Goal: Task Accomplishment & Management: Manage account settings

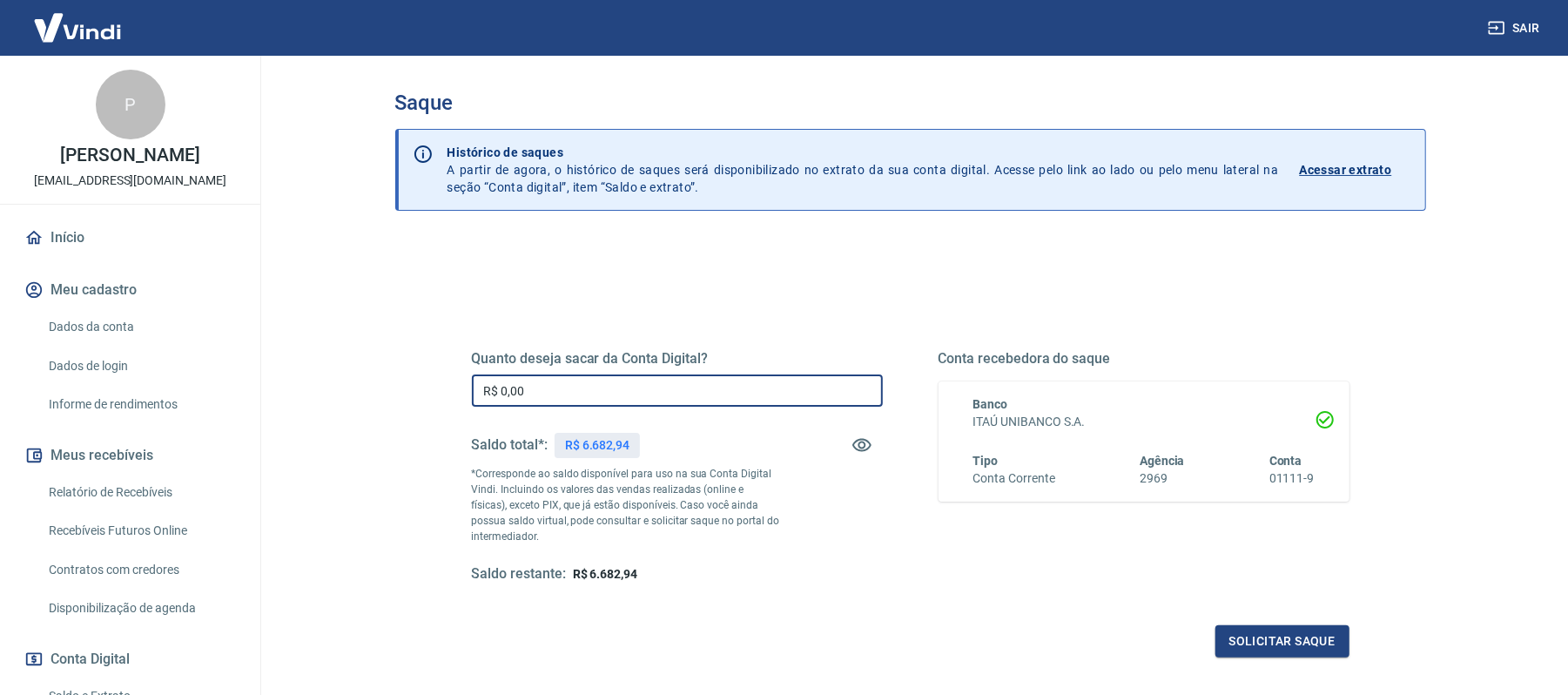
click at [570, 406] on input "R$ 0,00" at bounding box center [677, 390] width 411 height 32
type input "R$ 5.750,00"
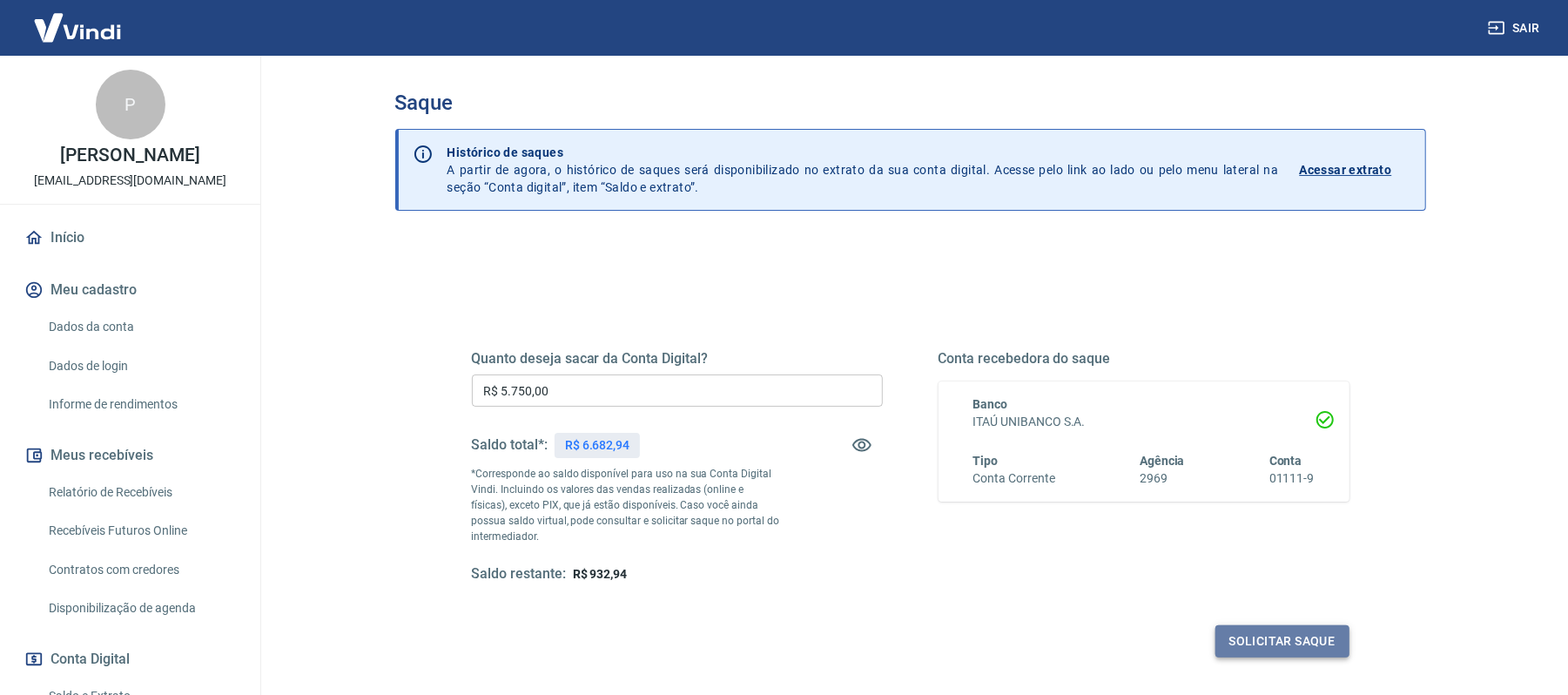
click at [1269, 650] on button "Solicitar saque" at bounding box center [1283, 640] width 134 height 32
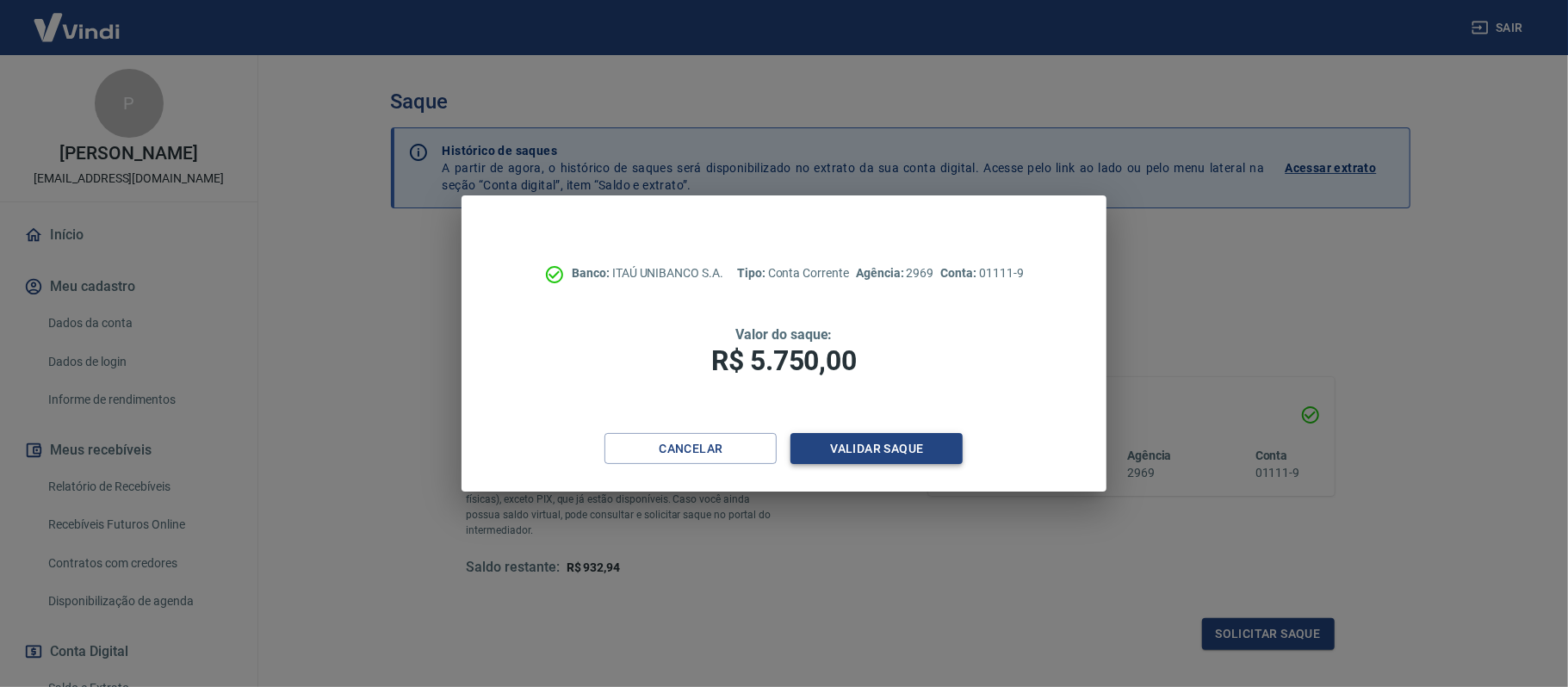
click at [890, 435] on button "Validar saque" at bounding box center [877, 448] width 173 height 31
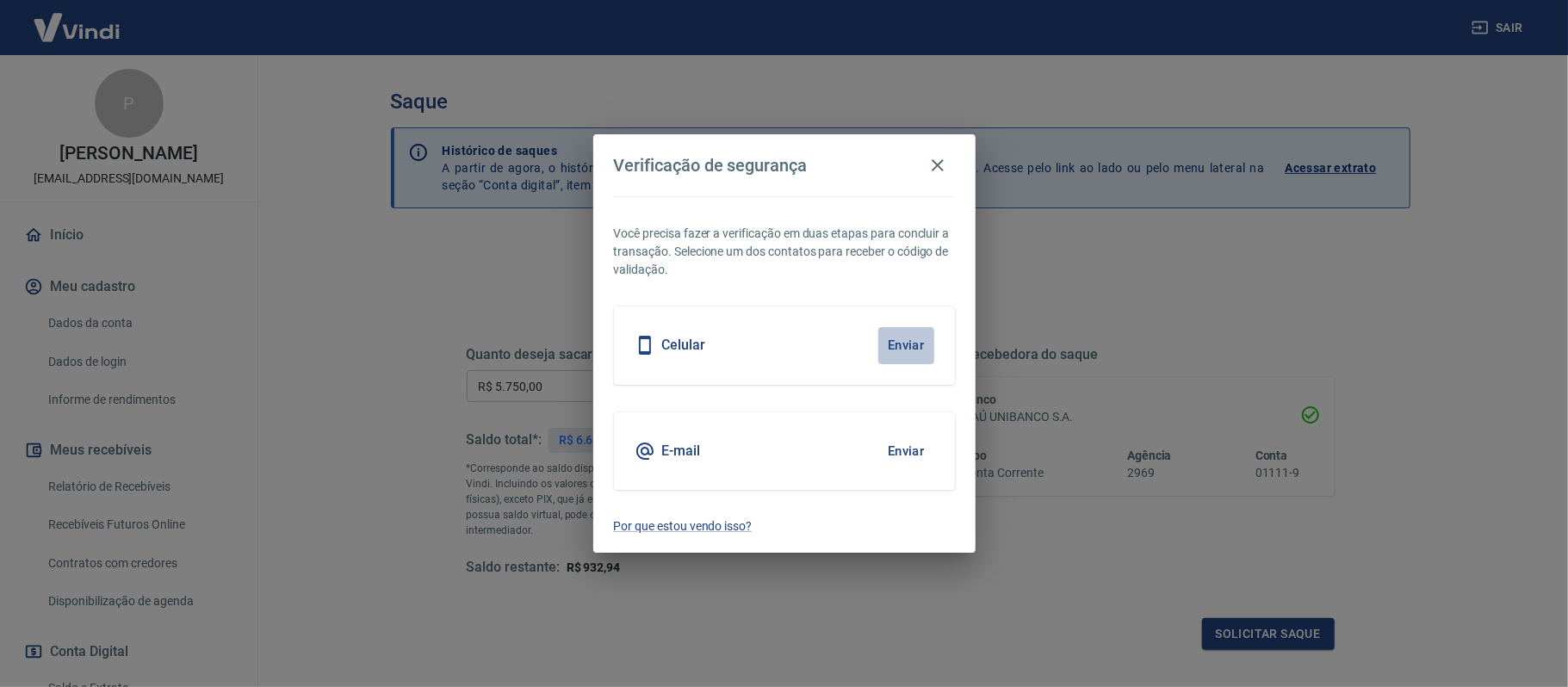
click at [892, 349] on button "Enviar" at bounding box center [907, 345] width 56 height 36
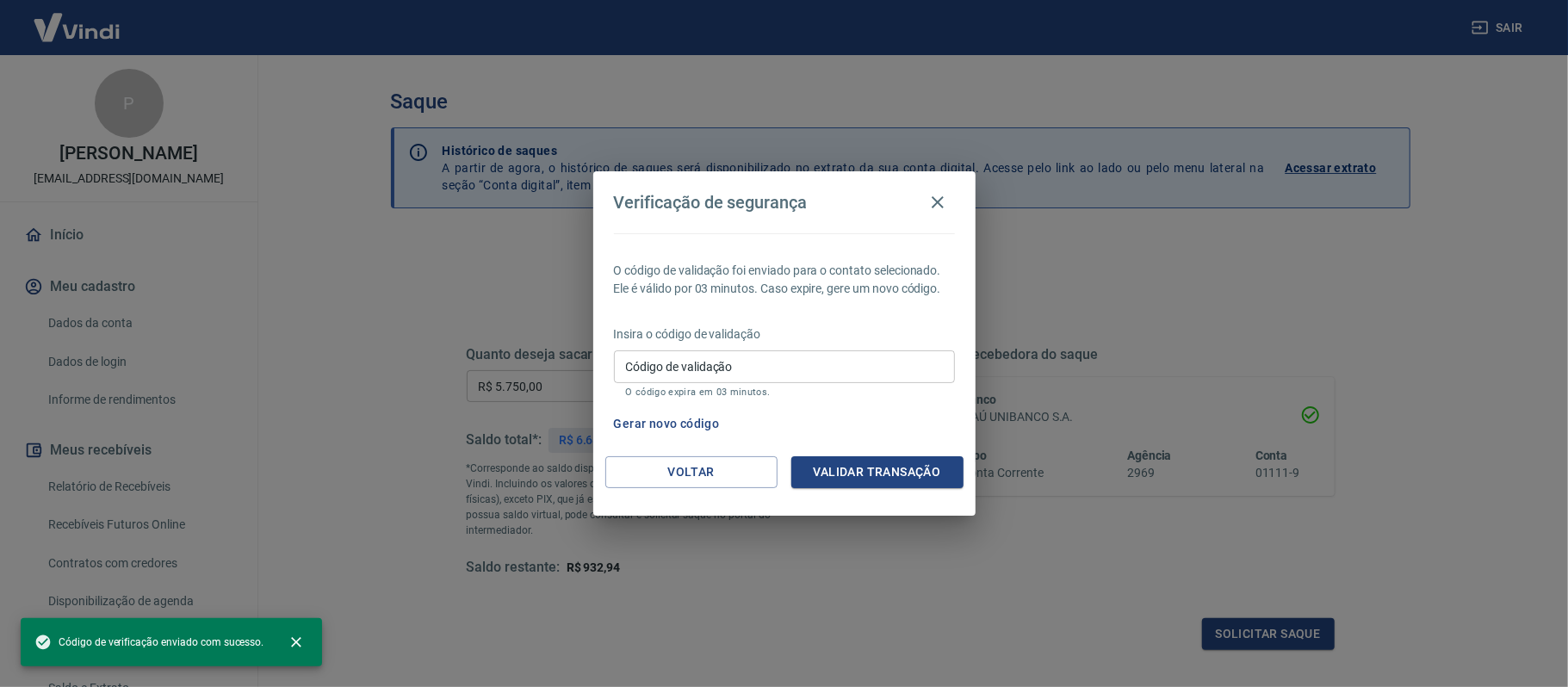
click at [879, 365] on input "Código de validação" at bounding box center [784, 366] width 341 height 31
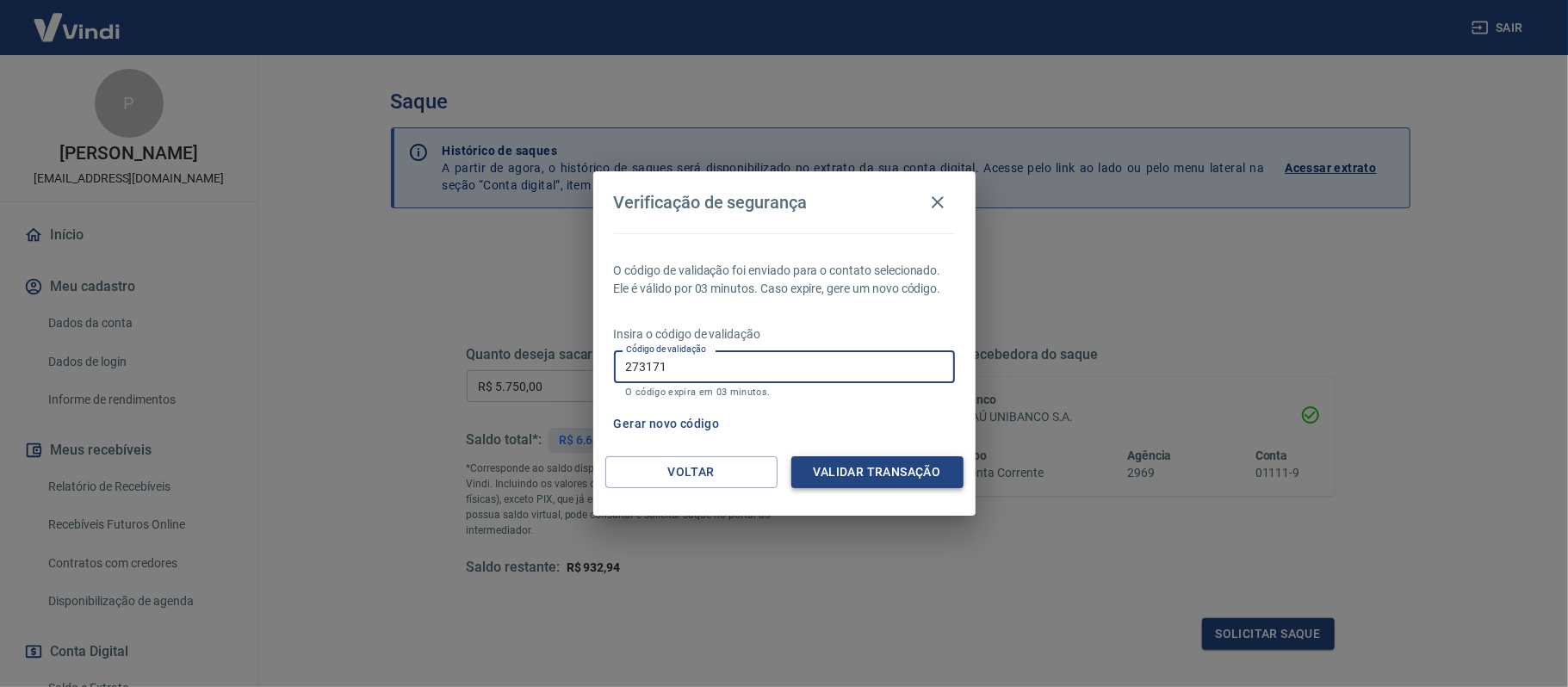
type input "273171"
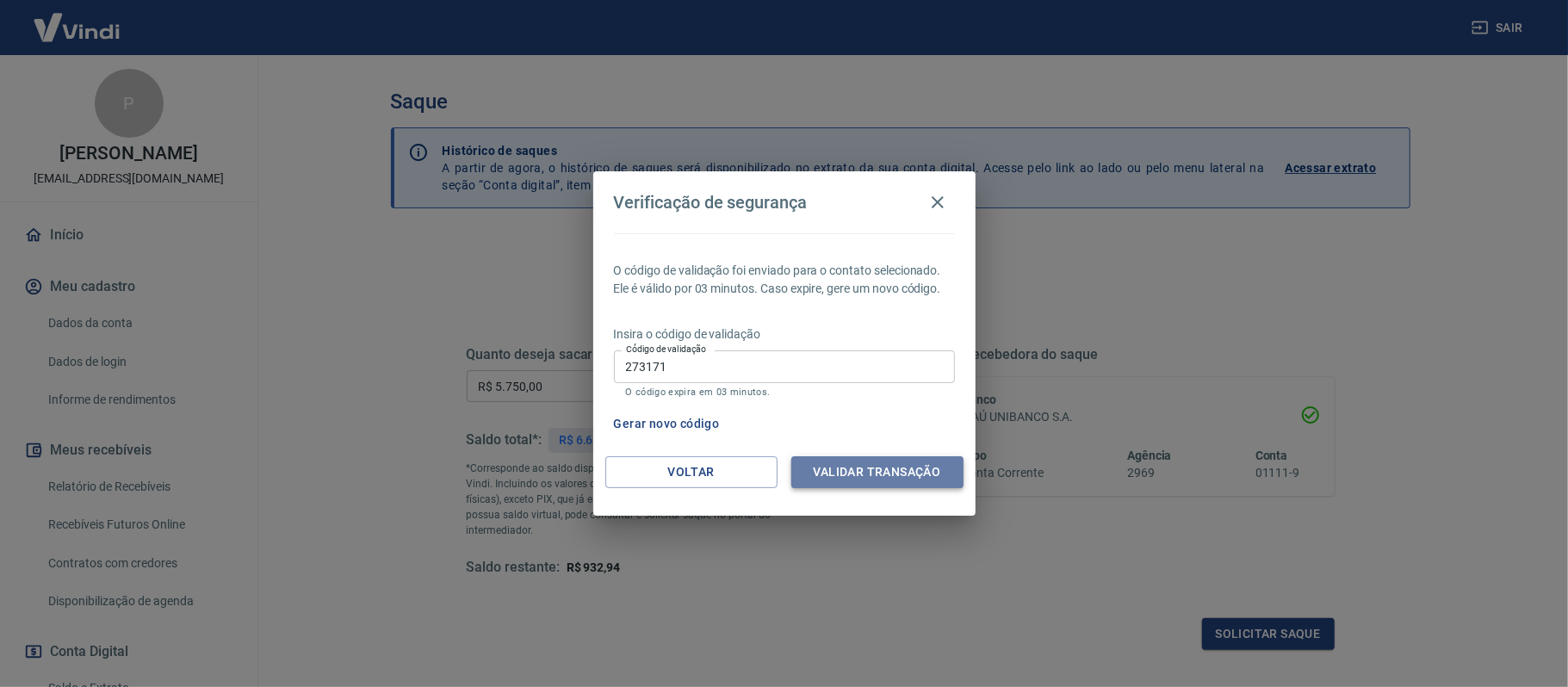
click at [893, 476] on button "Validar transação" at bounding box center [878, 471] width 173 height 31
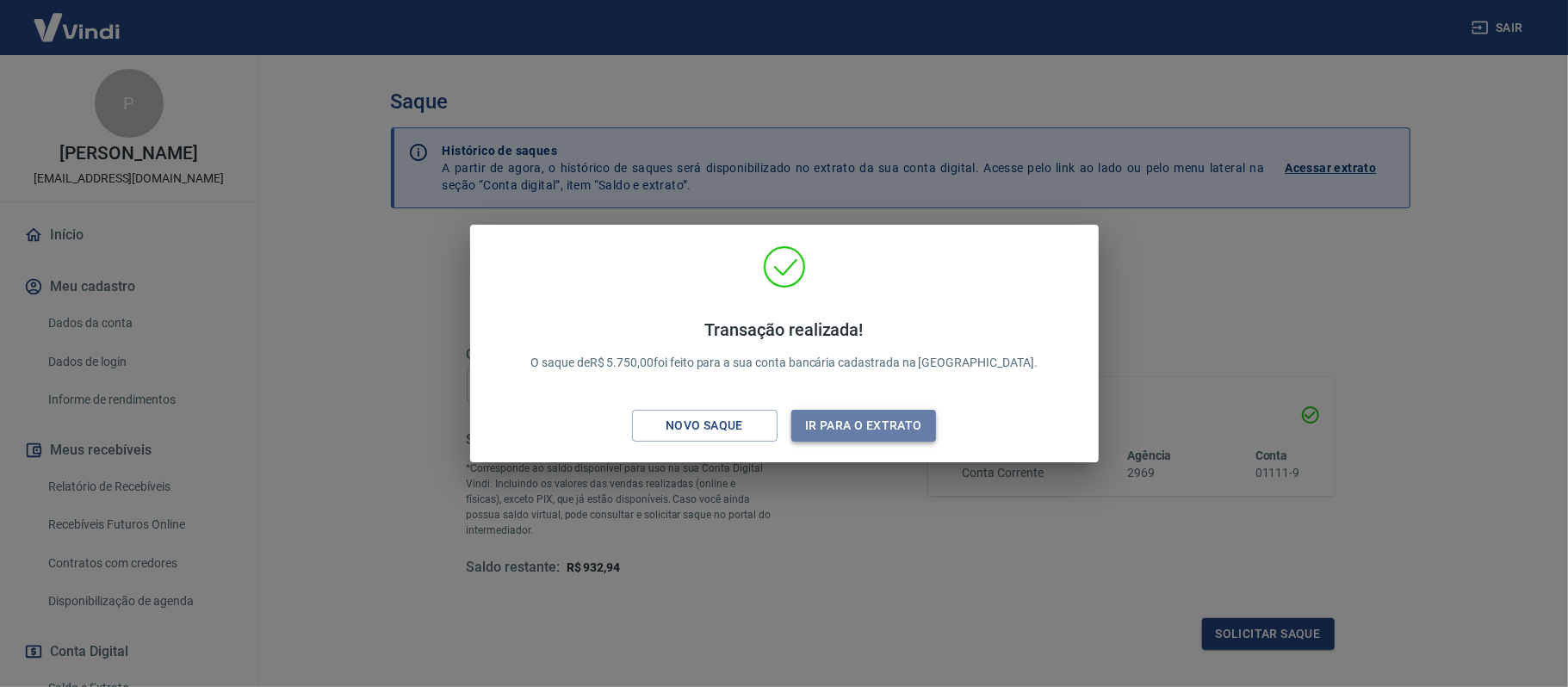
click at [913, 410] on button "Ir para o extrato" at bounding box center [864, 425] width 146 height 31
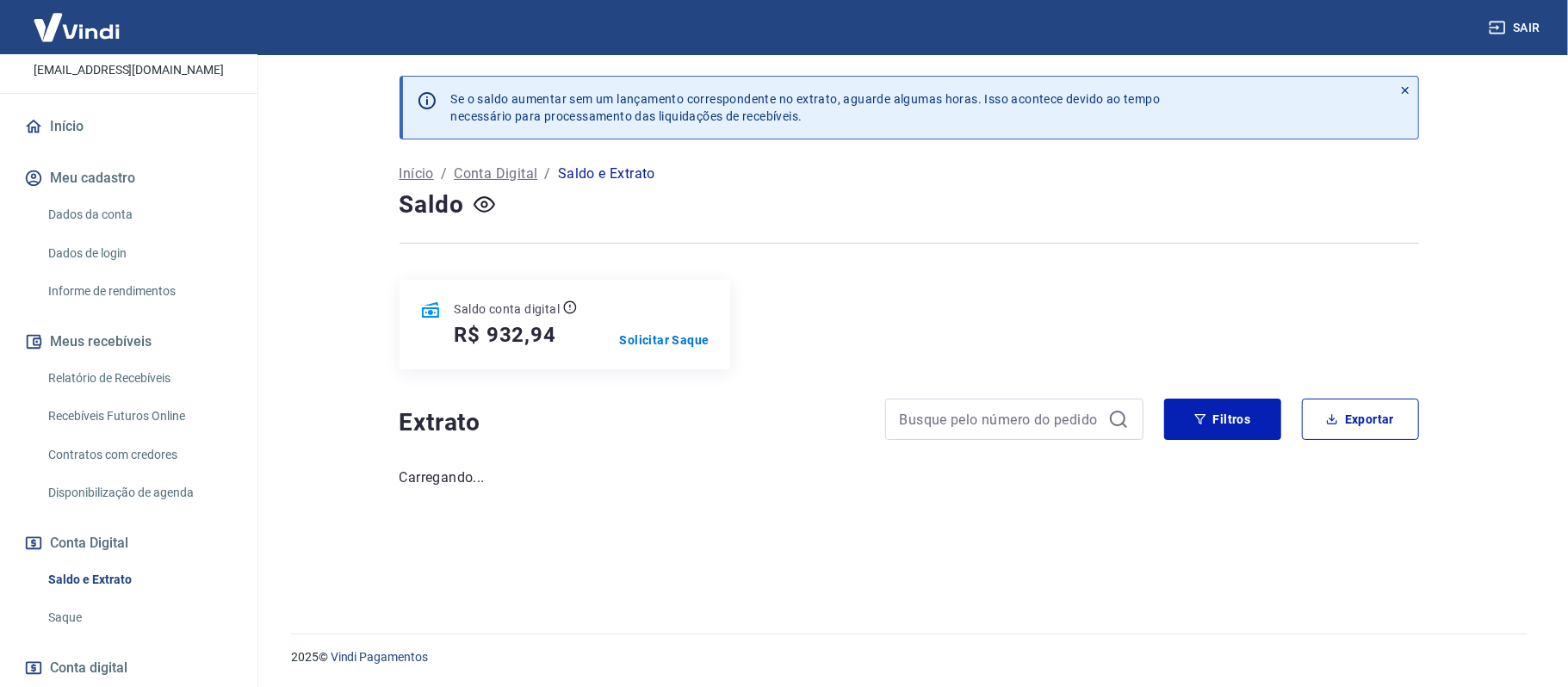
scroll to position [211, 0]
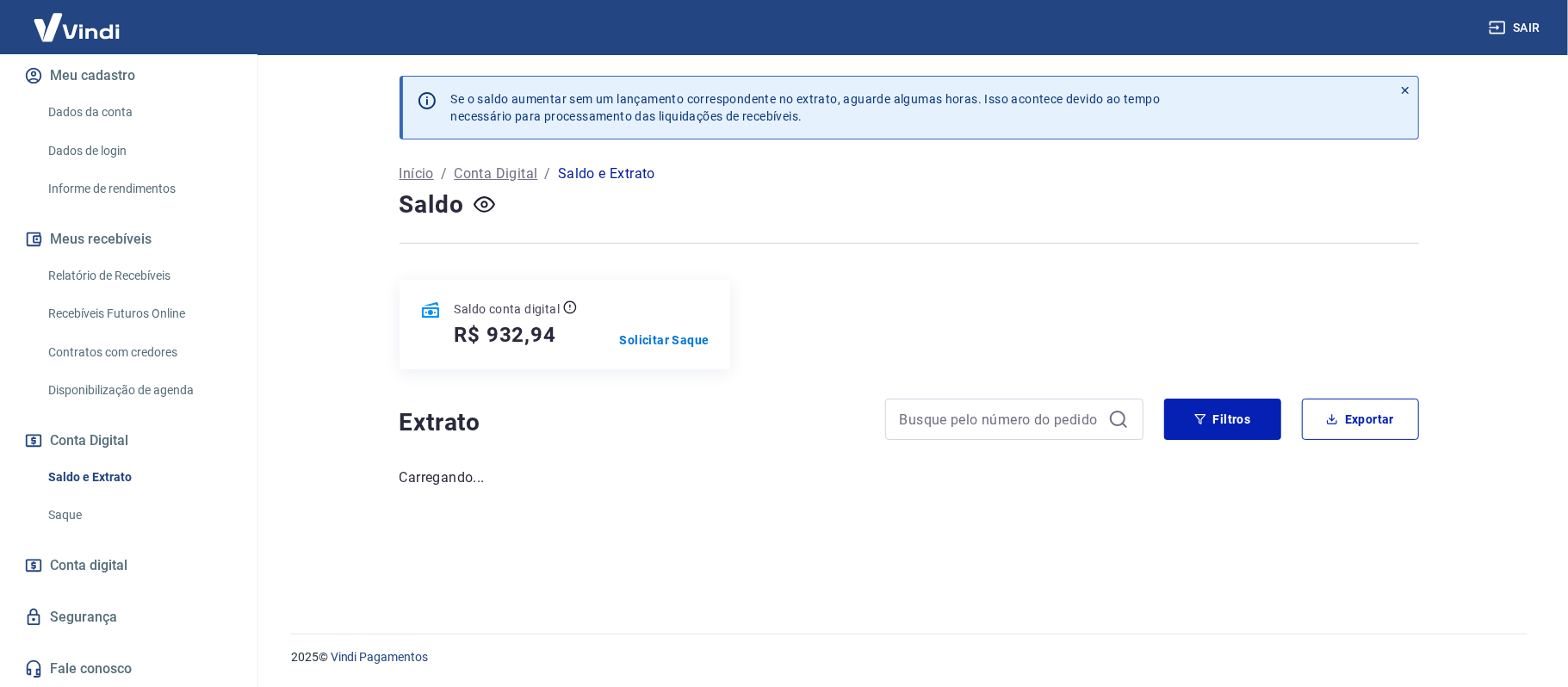
click at [1527, 22] on button "Sair" at bounding box center [1516, 27] width 62 height 31
